Goal: Information Seeking & Learning: Compare options

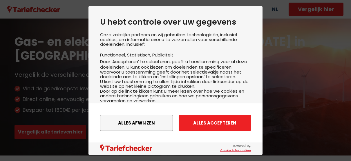
click at [205, 126] on button "Alles accepteren" at bounding box center [215, 123] width 72 height 16
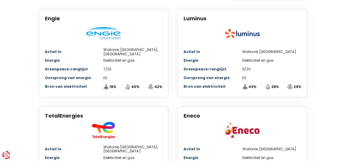
scroll to position [145, 0]
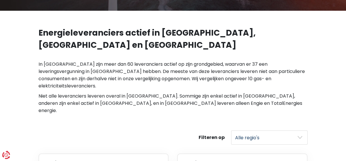
click at [308, 130] on select "Alle regio's [GEOGRAPHIC_DATA] Wallonië" at bounding box center [269, 137] width 77 height 14
select select "[GEOGRAPHIC_DATA]"
click at [257, 130] on select "Alle regio's [GEOGRAPHIC_DATA] Wallonië" at bounding box center [269, 137] width 77 height 14
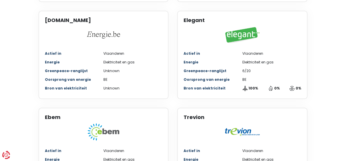
scroll to position [725, 0]
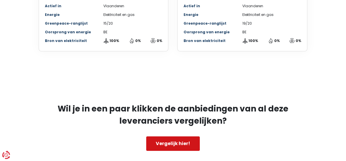
click at [171, 137] on link "Vergelijk hier!" at bounding box center [173, 144] width 54 height 14
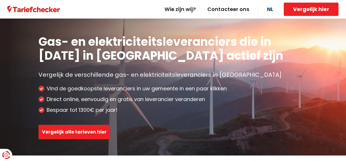
scroll to position [725, 0]
